Goal: Task Accomplishment & Management: Manage account settings

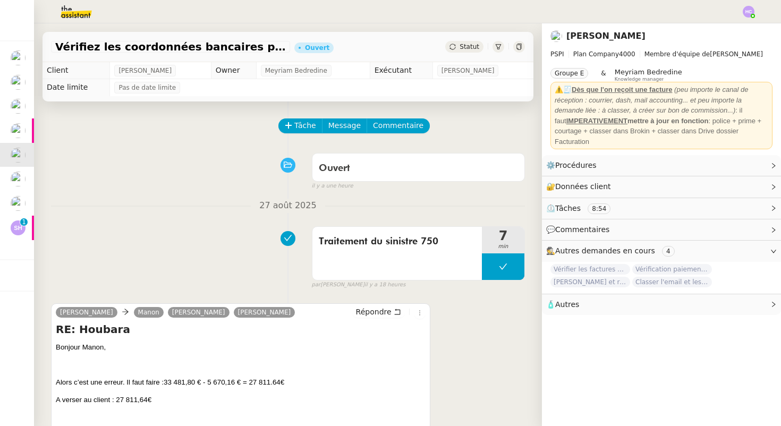
scroll to position [196, 0]
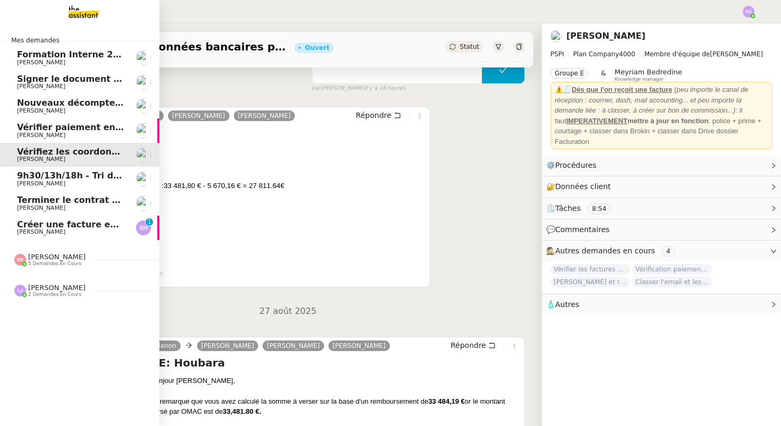
click at [110, 225] on span "Créer une facture en anglais immédiatement" at bounding box center [124, 224] width 215 height 10
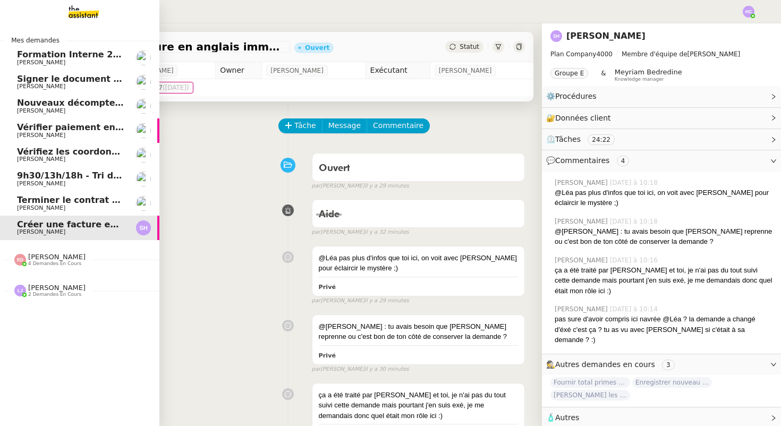
click at [54, 151] on span "Vérifiez les coordonnées bancaires pour le virement" at bounding box center [142, 152] width 250 height 10
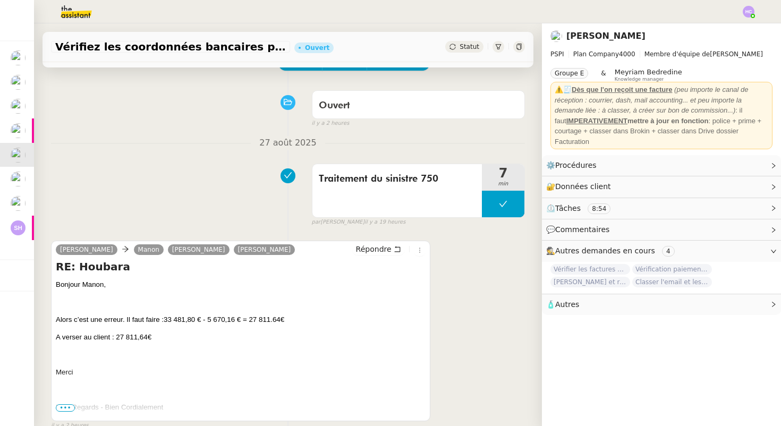
scroll to position [69, 0]
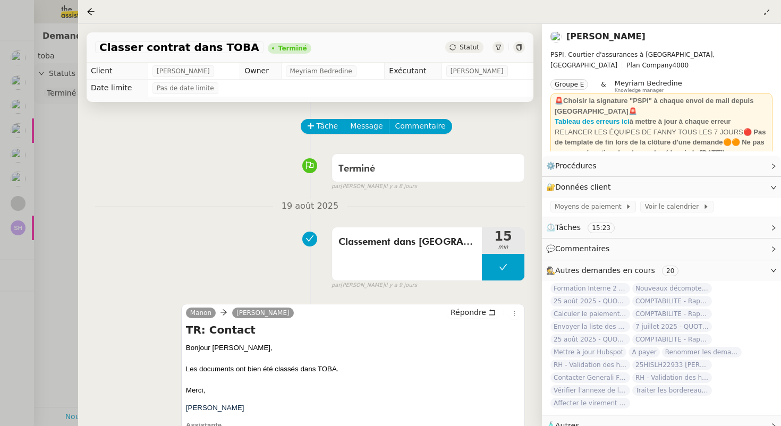
scroll to position [103, 0]
